Goal: Navigation & Orientation: Find specific page/section

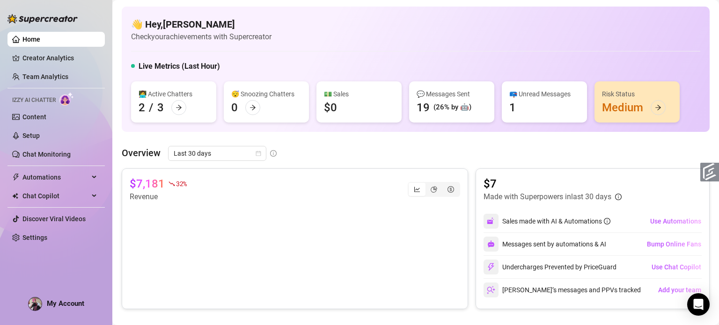
click at [519, 145] on div "👋 Hey, [PERSON_NAME] Check your achievements with Supercreator Live Metrics (La…" at bounding box center [416, 327] width 588 height 640
click at [300, 158] on div "Overview Last 30 days" at bounding box center [416, 153] width 588 height 15
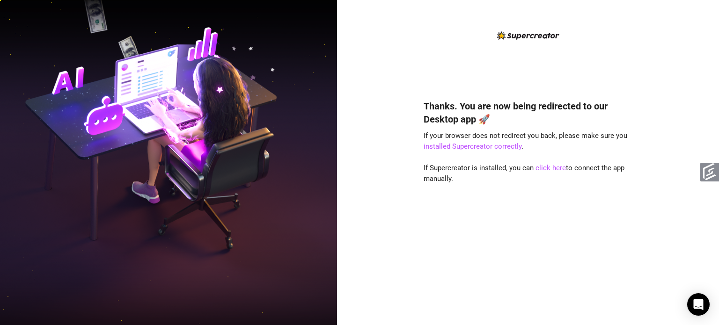
click at [375, 142] on div "Thanks. You are now being redirected to our Desktop app 🚀 If your browser does …" at bounding box center [528, 162] width 382 height 325
click at [545, 170] on link "click here" at bounding box center [551, 168] width 30 height 8
